Goal: Task Accomplishment & Management: Use online tool/utility

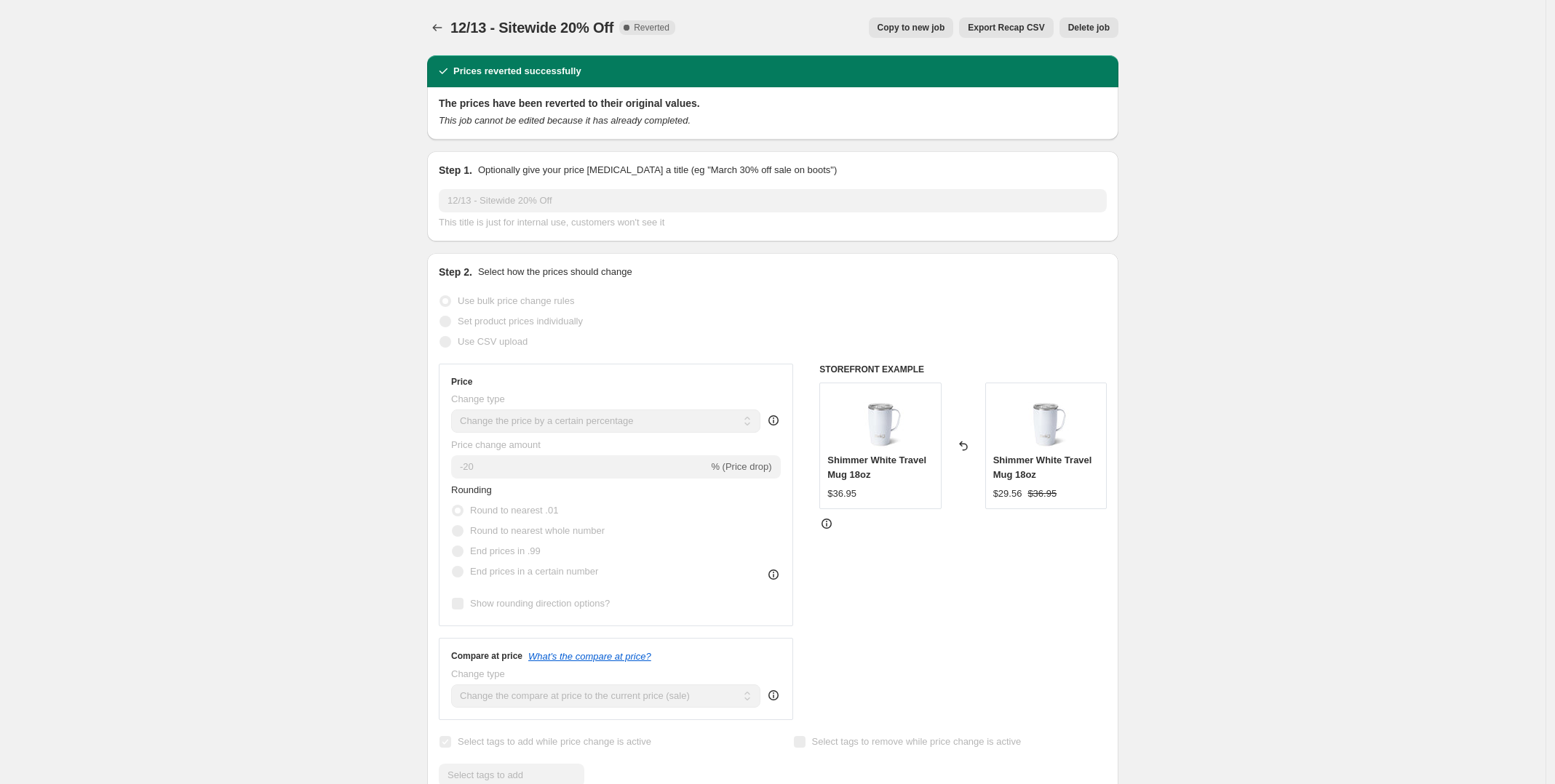
select select "percentage"
select select "product_status"
select select "inventory_quantity"
select select ">"
select select "tag"
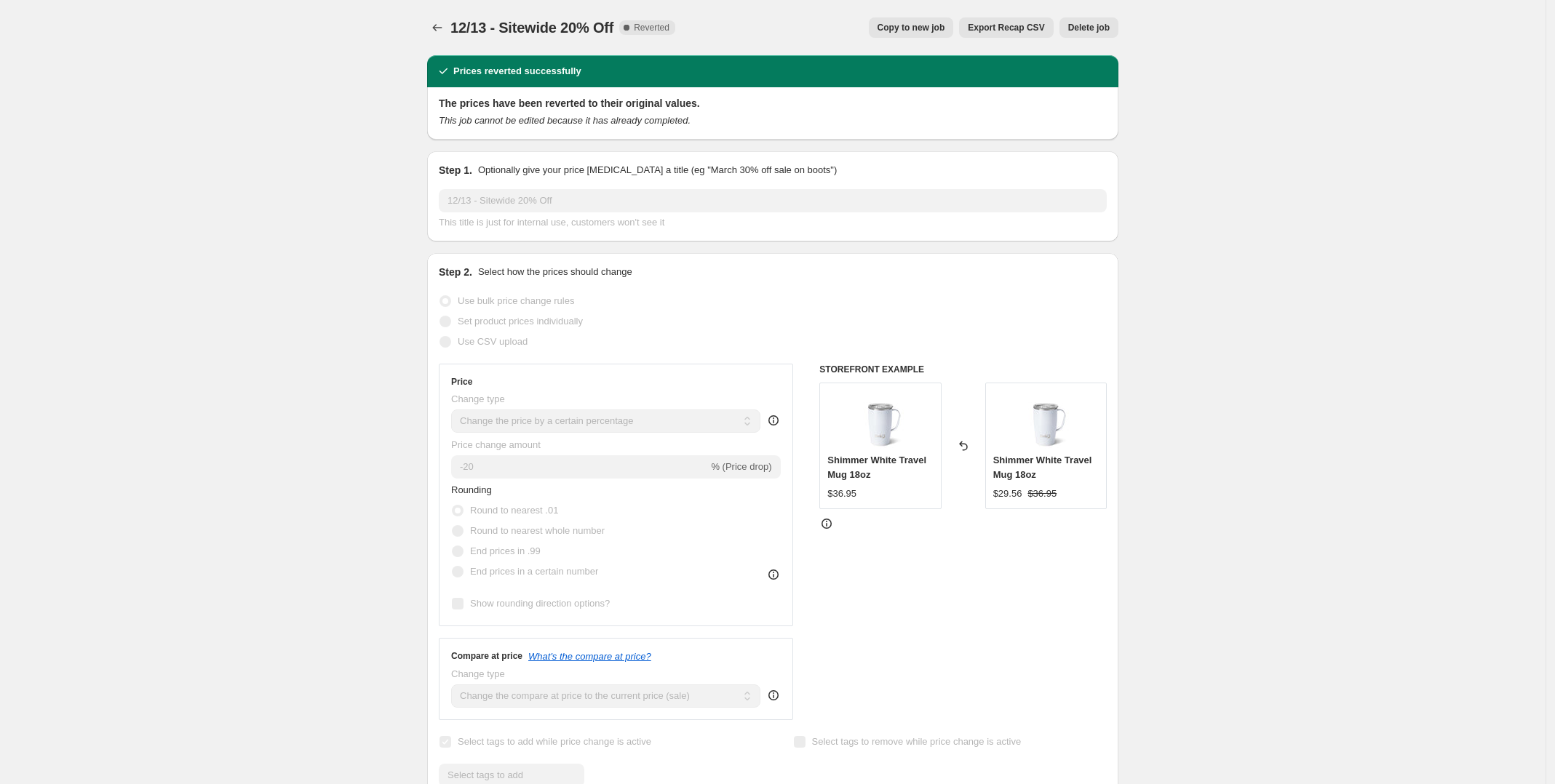
select select "not_equal"
select select "product_type"
select select "not_equal"
select select "product_type"
select select "not_equal"
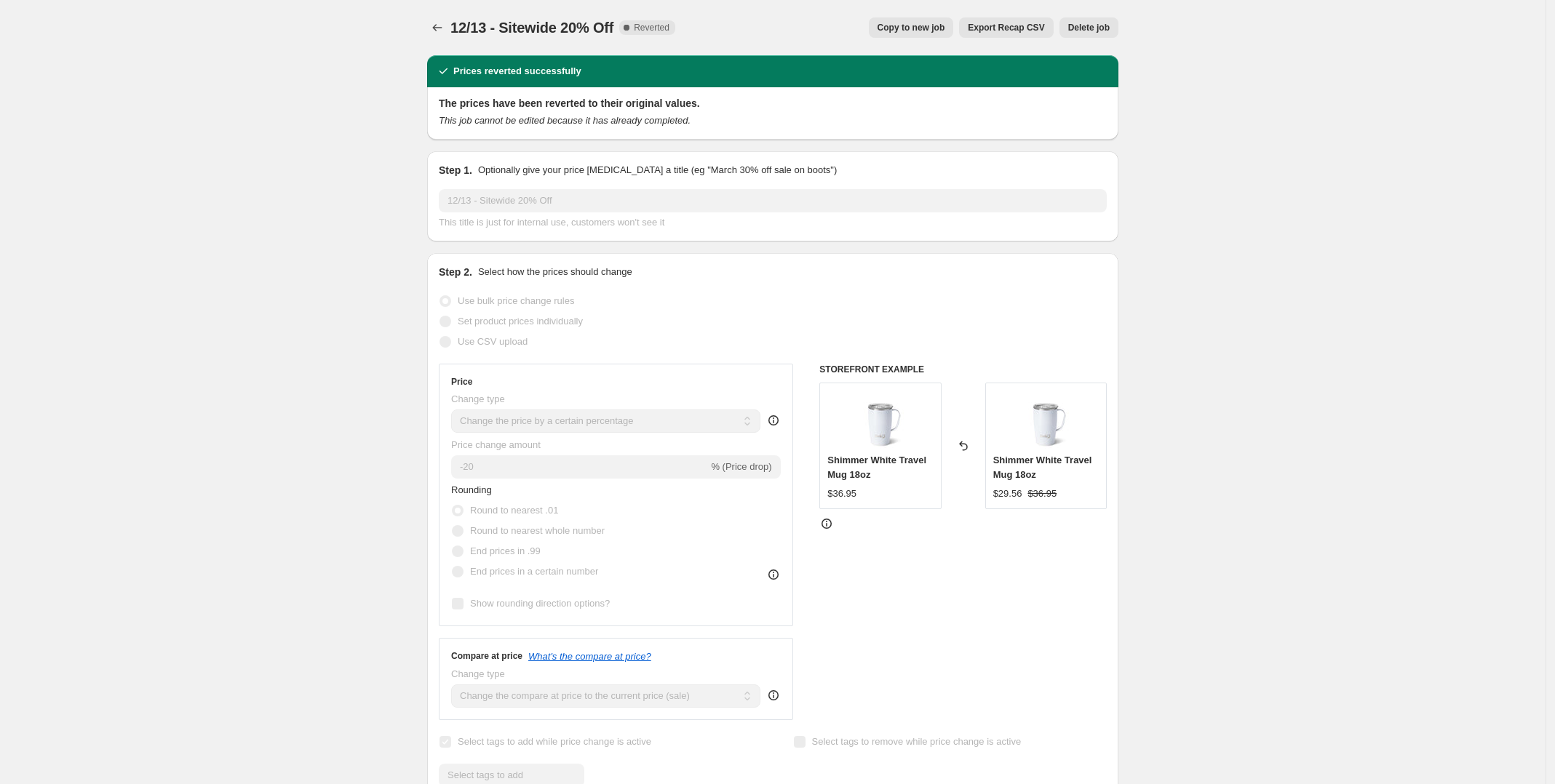
select select "tag"
select select "not_equal"
select select "collection"
select select "not_equal"
select select "tag"
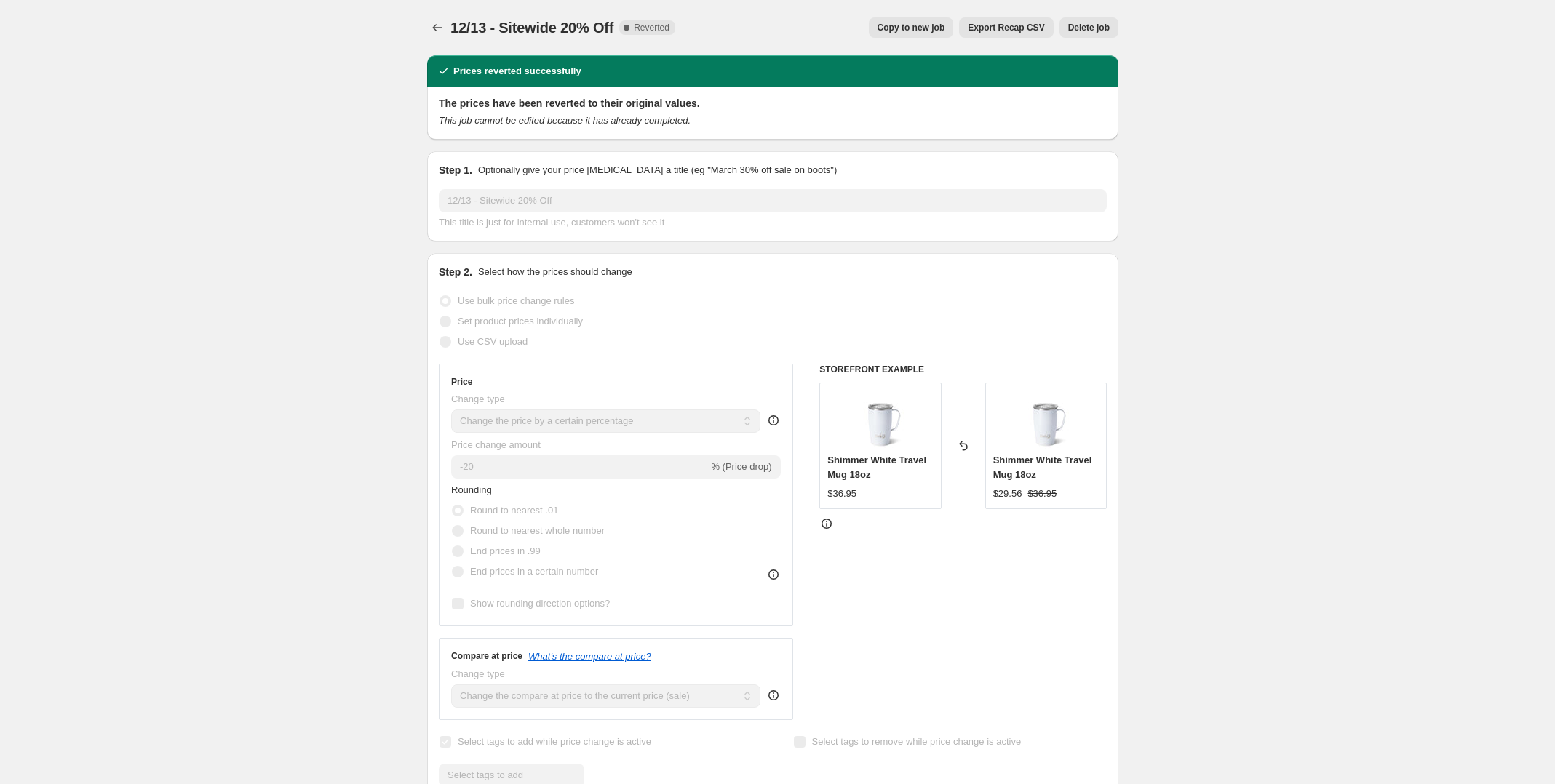
select select "not_equal"
select select "tag"
select select "not_equal"
